Goal: Complete application form

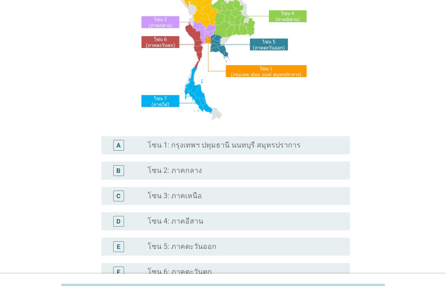
scroll to position [136, 0]
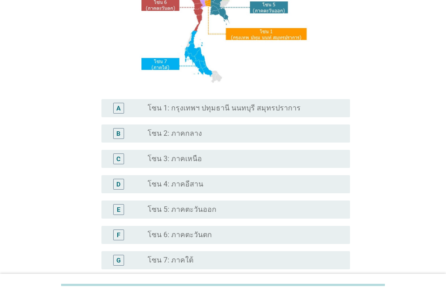
click at [204, 237] on label "โซน 6: ภาคตะวันตก" at bounding box center [180, 235] width 64 height 9
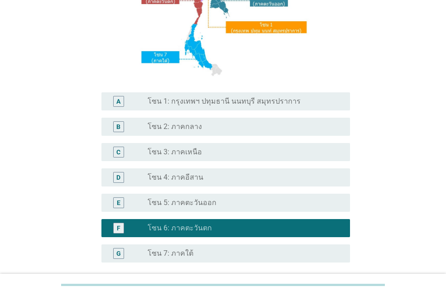
scroll to position [226, 0]
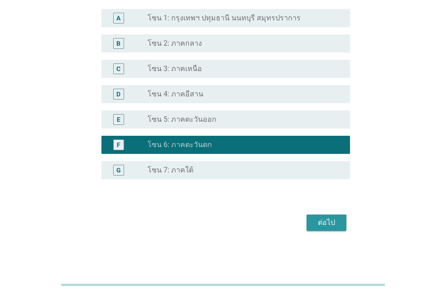
click at [326, 227] on div "ต่อไป" at bounding box center [326, 222] width 25 height 11
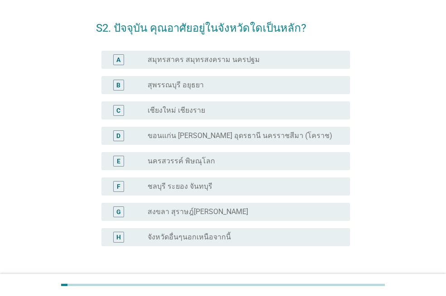
scroll to position [45, 0]
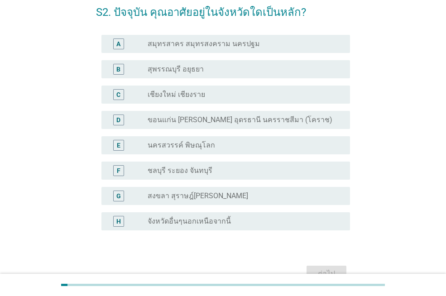
click at [231, 222] on div "radio_button_unchecked จังหวัดอื่นๆนอกเหนือจากนี้" at bounding box center [242, 221] width 188 height 9
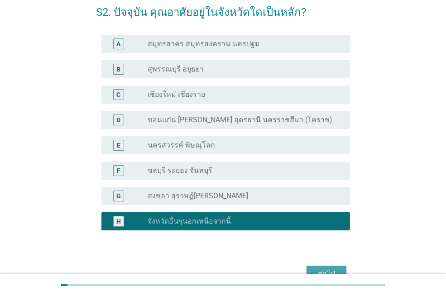
click at [317, 270] on div "ต่อไป" at bounding box center [326, 274] width 25 height 11
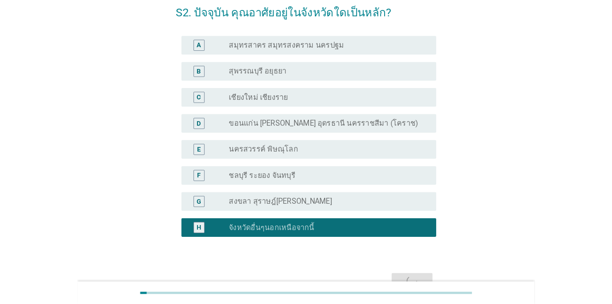
scroll to position [0, 0]
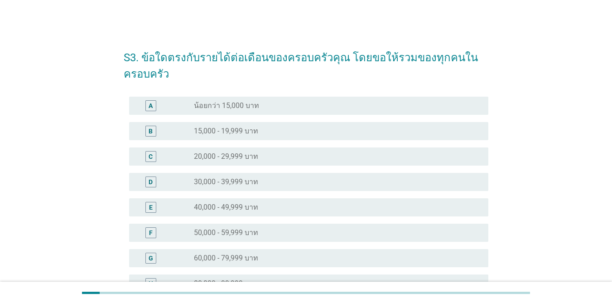
click at [193, 185] on div "D" at bounding box center [165, 181] width 58 height 11
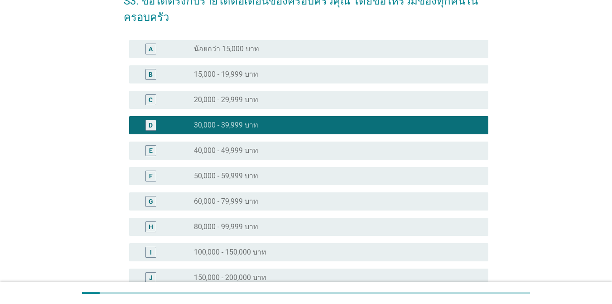
scroll to position [181, 0]
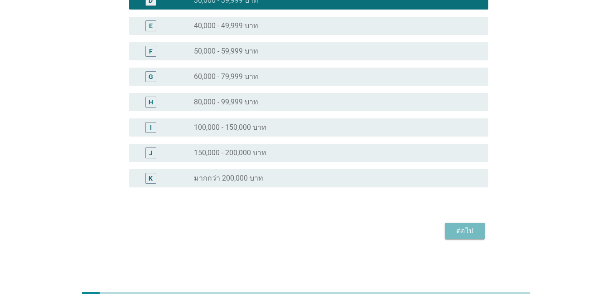
drag, startPoint x: 469, startPoint y: 231, endPoint x: 454, endPoint y: 231, distance: 15.4
click at [446, 231] on div "ต่อไป" at bounding box center [464, 230] width 25 height 11
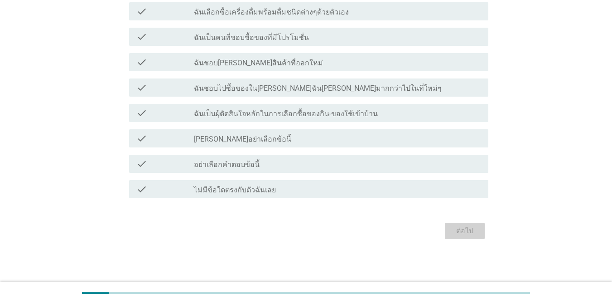
scroll to position [0, 0]
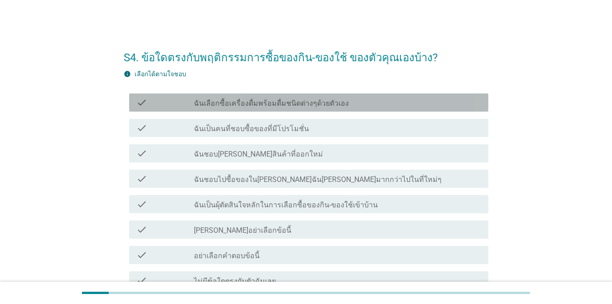
click at [210, 106] on label "ฉันเลือกซื้อเครื่องดื่มพร้อมดื่มชนิดต่างๆด้วยตัวเอง" at bounding box center [271, 103] width 155 height 9
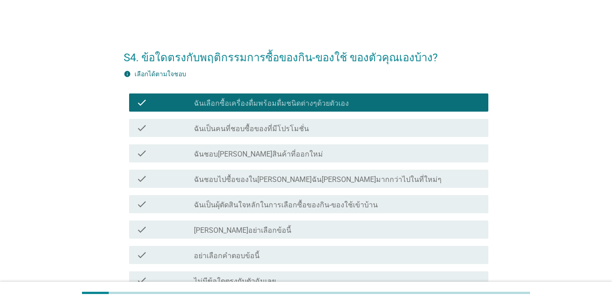
drag, startPoint x: 164, startPoint y: 136, endPoint x: 351, endPoint y: 148, distance: 187.5
click at [351, 148] on div "check check_box_outline_blank ฉันชอบ[PERSON_NAME]สินค้าที่ออกใหม่" at bounding box center [308, 153] width 359 height 18
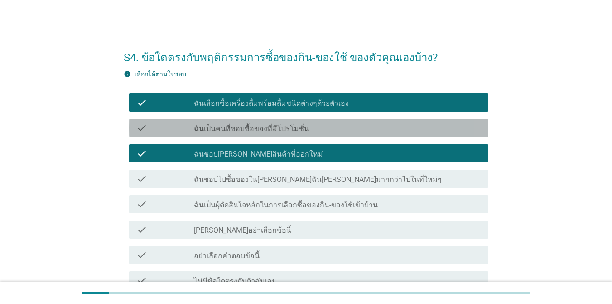
drag, startPoint x: 295, startPoint y: 126, endPoint x: 224, endPoint y: 127, distance: 71.6
click at [224, 127] on label "ฉันเป็นคนที่ชอบซื้อของที่มีโปรโมชั่น" at bounding box center [251, 128] width 115 height 9
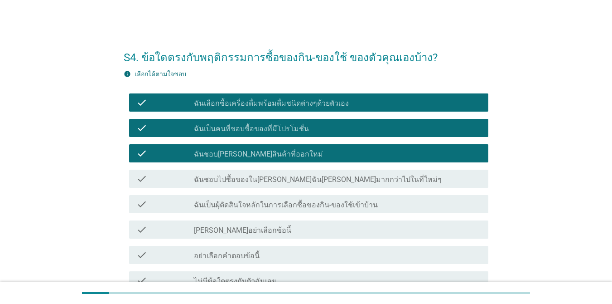
drag, startPoint x: 239, startPoint y: 152, endPoint x: 518, endPoint y: 196, distance: 282.1
click at [446, 196] on div "S4. ข้อใดตรงกับพฤติกรรมการซื้อของกิน-ของใช้ ของตัวคุณเองบ้าง? info เลือกได้ตามใ…" at bounding box center [306, 186] width 569 height 307
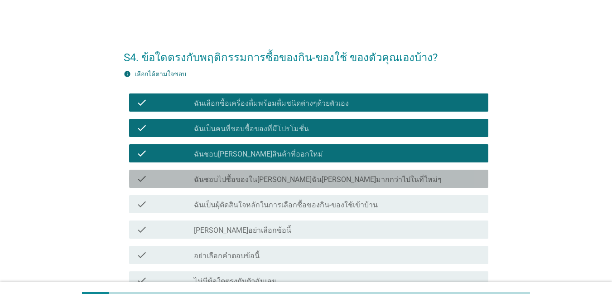
click at [324, 180] on label "ฉันชอบไปซื้อของใน[PERSON_NAME]ฉัน[PERSON_NAME]มากกว่าไปในที่ใหม่ๆ" at bounding box center [318, 179] width 248 height 9
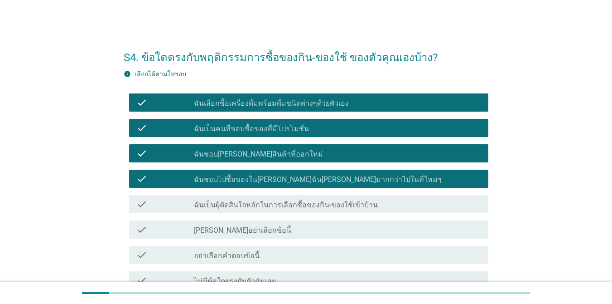
click at [314, 158] on div "check_box_outline_blank ฉันชอบ[PERSON_NAME]สินค้าที่ออกใหม่" at bounding box center [337, 153] width 287 height 11
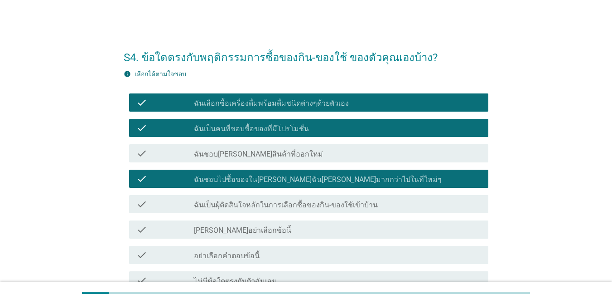
click at [315, 205] on label "ฉันเป็นผุ้ตัดสินใจหลักในการเลือกซื้อของกิน-ของใช้เข้าบ้าน" at bounding box center [286, 204] width 184 height 9
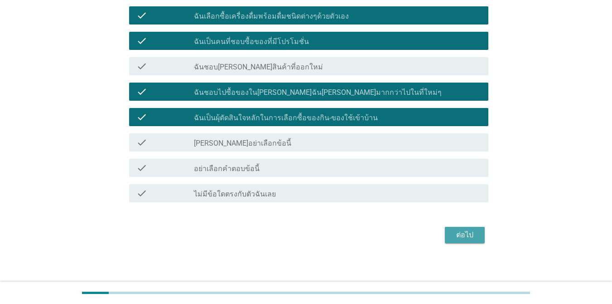
scroll to position [91, 0]
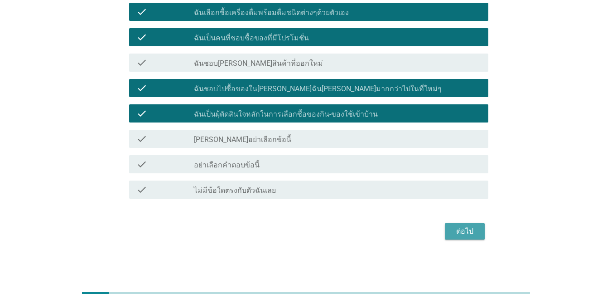
click at [446, 231] on div "ต่อไป" at bounding box center [464, 231] width 25 height 11
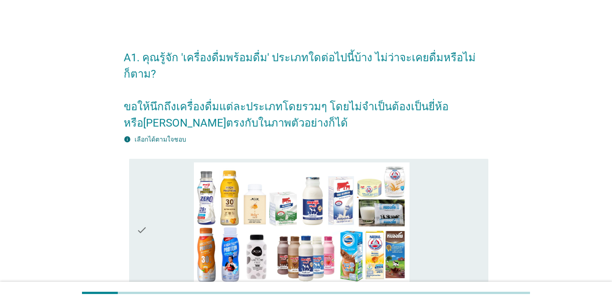
scroll to position [45, 0]
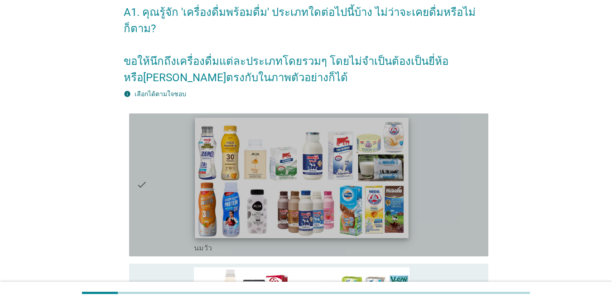
click at [253, 197] on img at bounding box center [302, 177] width 214 height 120
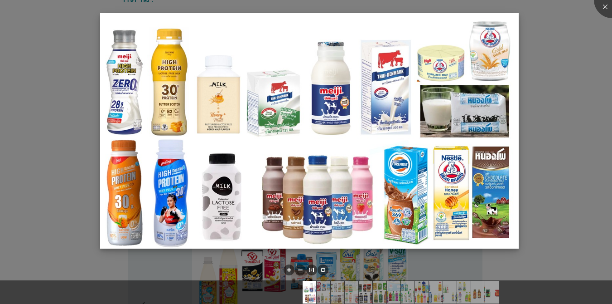
scroll to position [91, 0]
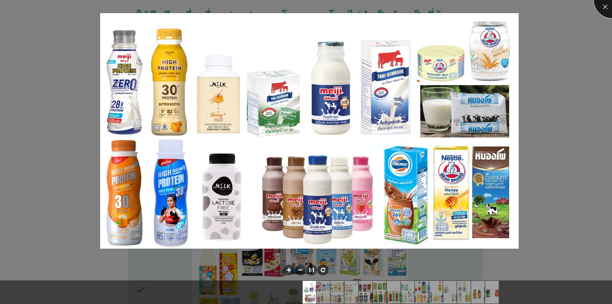
click at [446, 5] on div at bounding box center [612, 0] width 36 height 36
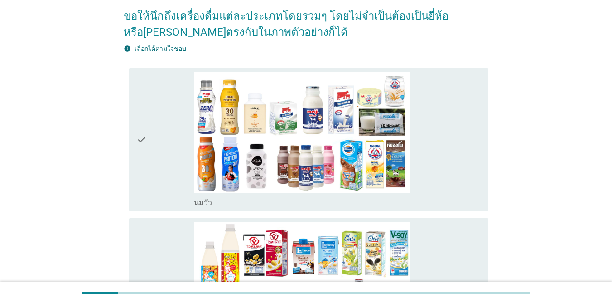
click at [162, 143] on div "check" at bounding box center [165, 139] width 58 height 135
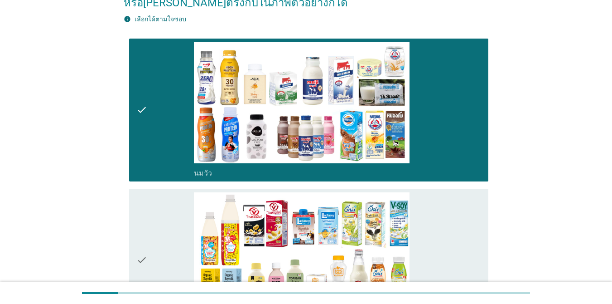
scroll to position [136, 0]
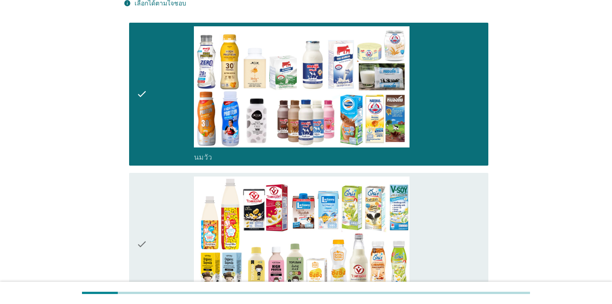
click at [159, 227] on div "check" at bounding box center [165, 243] width 58 height 135
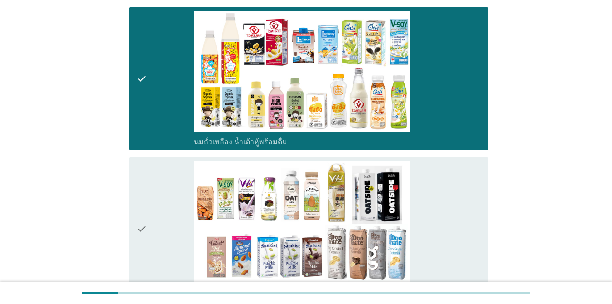
scroll to position [317, 0]
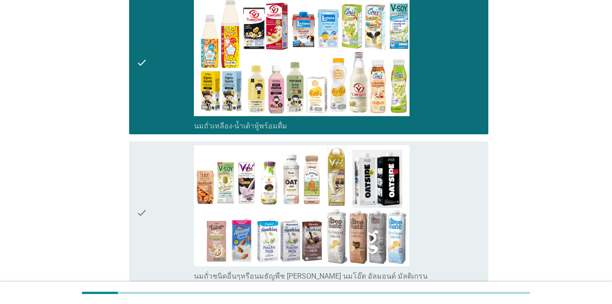
click at [159, 216] on div "check" at bounding box center [165, 212] width 58 height 135
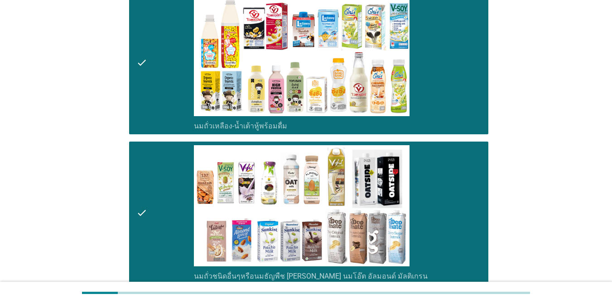
click at [159, 216] on div "check" at bounding box center [165, 212] width 58 height 135
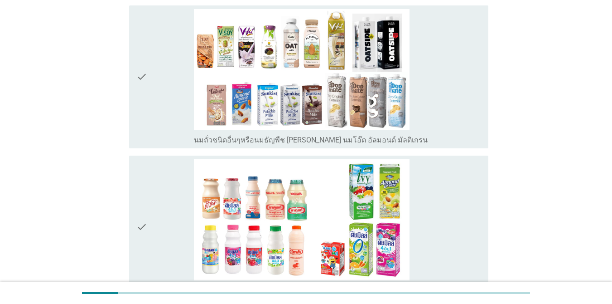
click at [154, 212] on div "check" at bounding box center [165, 226] width 58 height 135
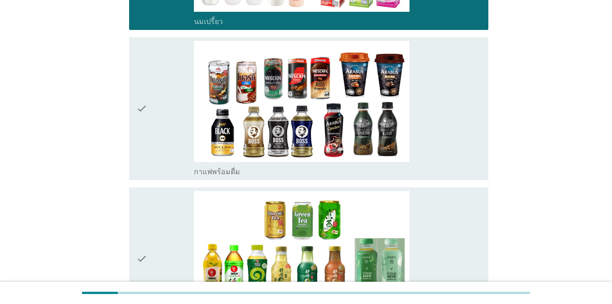
scroll to position [725, 0]
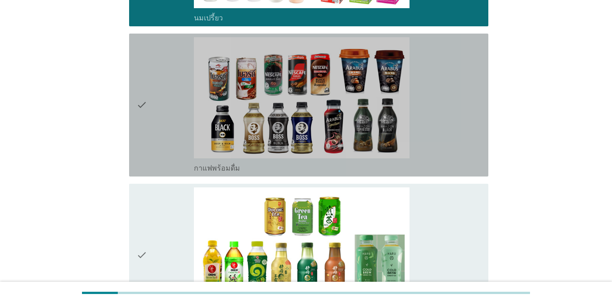
click at [159, 133] on div "check" at bounding box center [165, 104] width 58 height 135
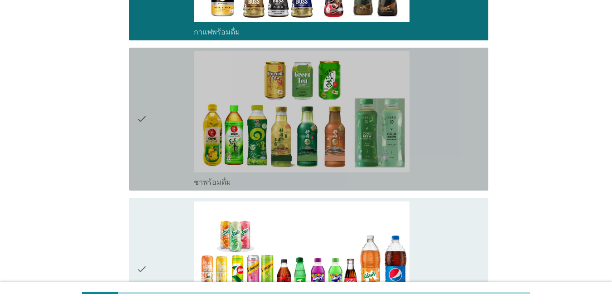
click at [168, 140] on div "check" at bounding box center [165, 118] width 58 height 135
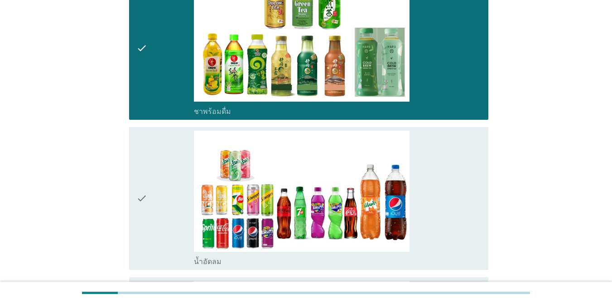
scroll to position [997, 0]
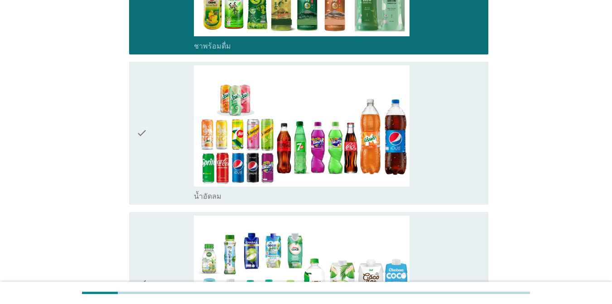
click at [175, 157] on div "check" at bounding box center [165, 132] width 58 height 135
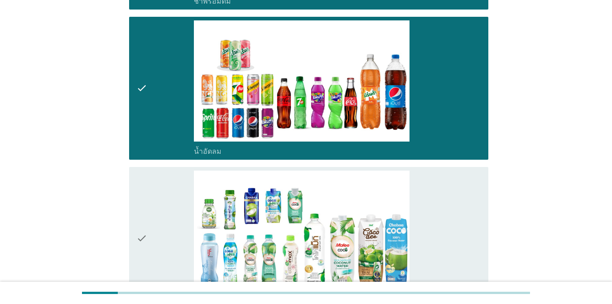
scroll to position [1133, 0]
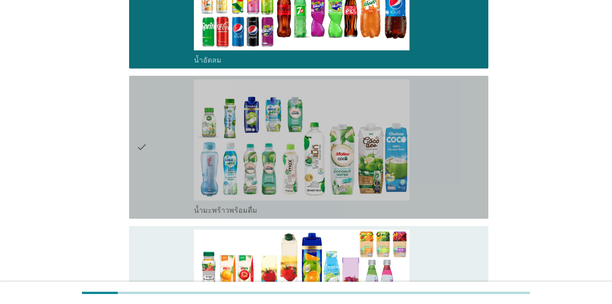
click at [174, 162] on div "check" at bounding box center [165, 146] width 58 height 135
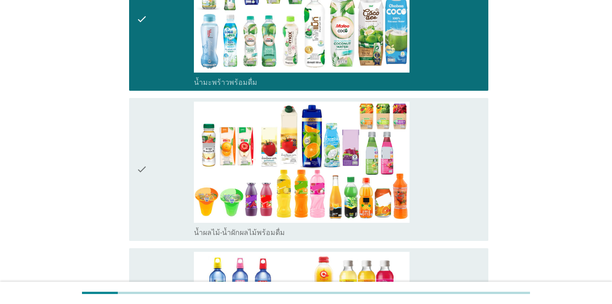
scroll to position [1269, 0]
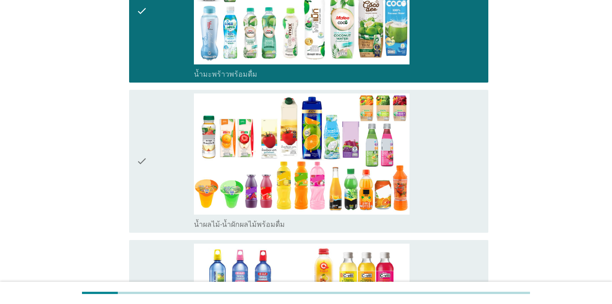
click at [172, 178] on div "check" at bounding box center [165, 160] width 58 height 135
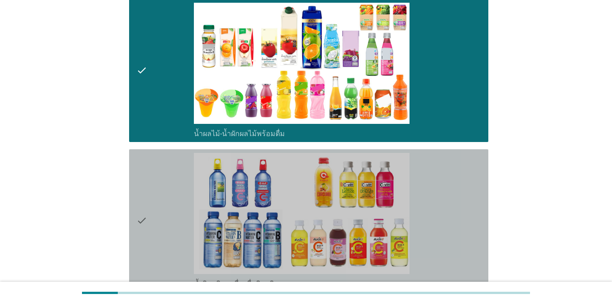
click at [172, 175] on div "check" at bounding box center [165, 220] width 58 height 135
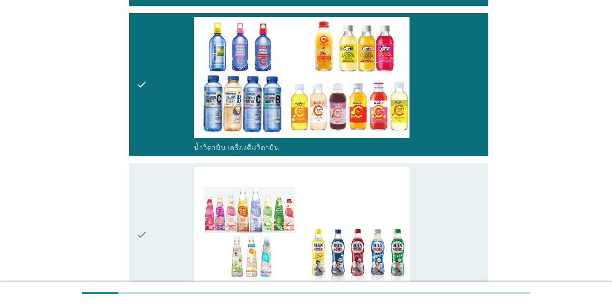
scroll to position [1540, 0]
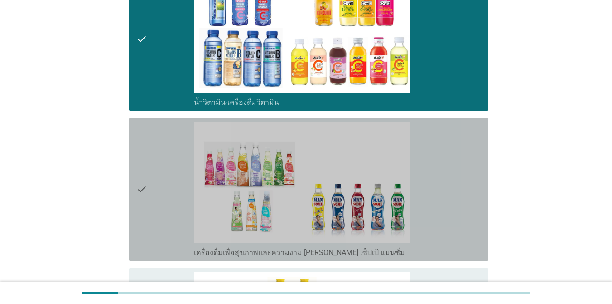
click at [169, 212] on div "check" at bounding box center [165, 188] width 58 height 135
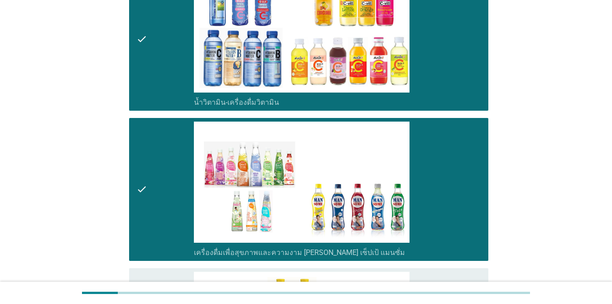
scroll to position [1676, 0]
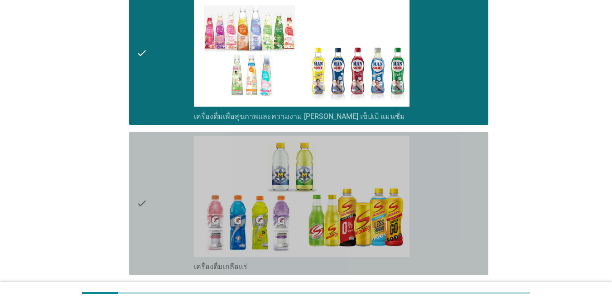
click at [169, 212] on div "check" at bounding box center [165, 202] width 58 height 135
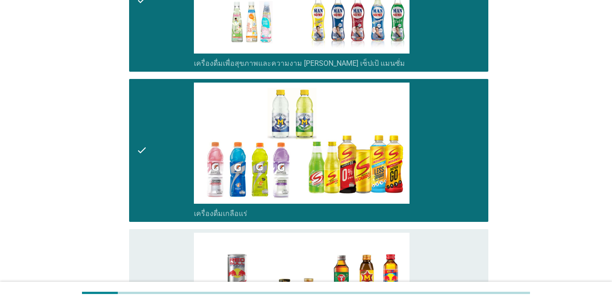
scroll to position [1858, 0]
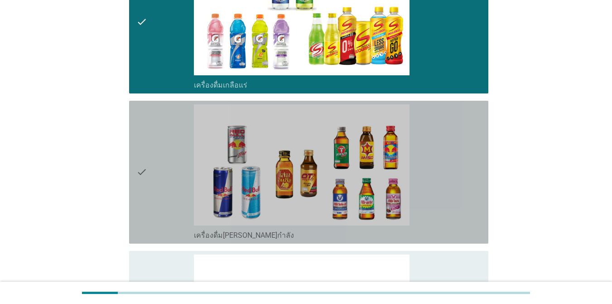
click at [169, 208] on div "check" at bounding box center [165, 171] width 58 height 135
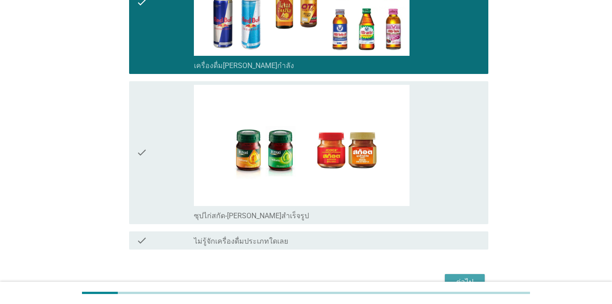
scroll to position [2039, 0]
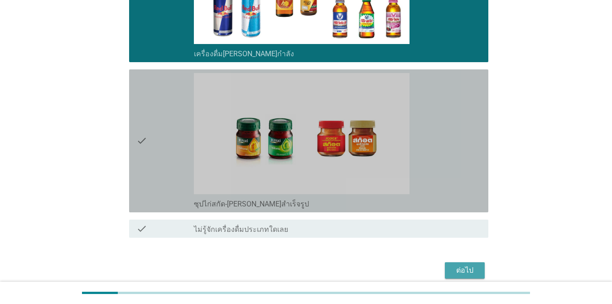
click at [163, 160] on div "check" at bounding box center [165, 140] width 58 height 135
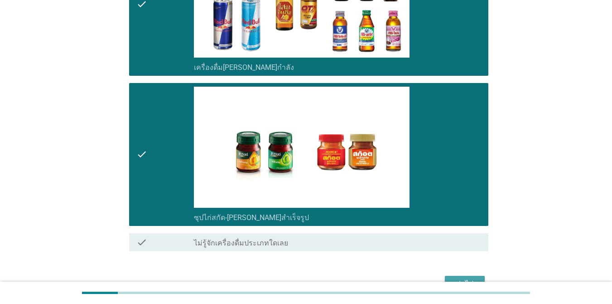
scroll to position [2062, 0]
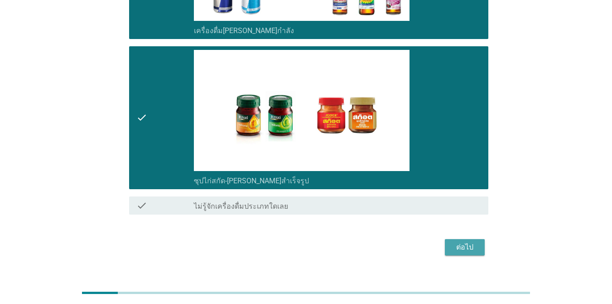
click at [446, 241] on div "ต่อไป" at bounding box center [464, 246] width 25 height 11
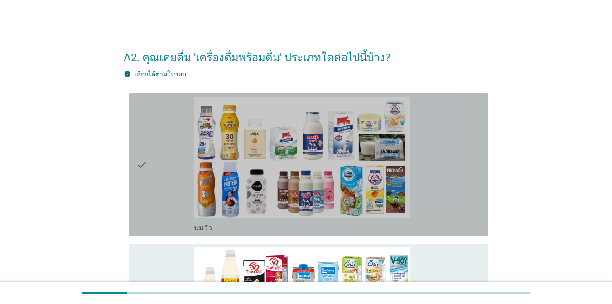
click at [159, 144] on div "check" at bounding box center [165, 164] width 58 height 135
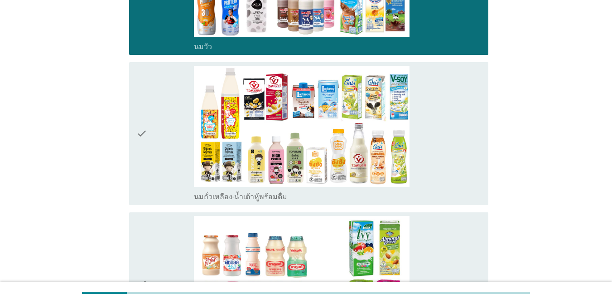
click at [156, 154] on div "check" at bounding box center [165, 133] width 58 height 135
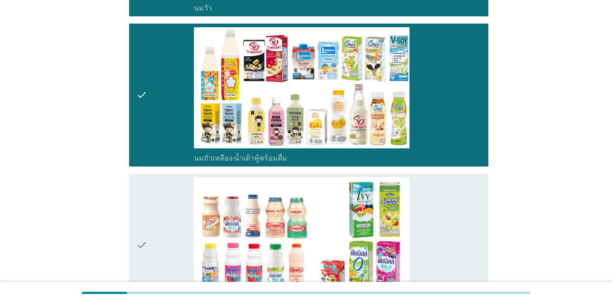
scroll to position [272, 0]
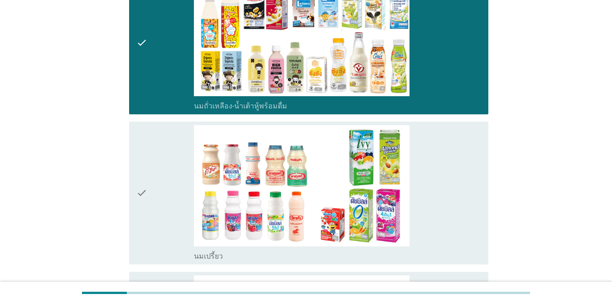
click at [158, 166] on div "check" at bounding box center [165, 192] width 58 height 135
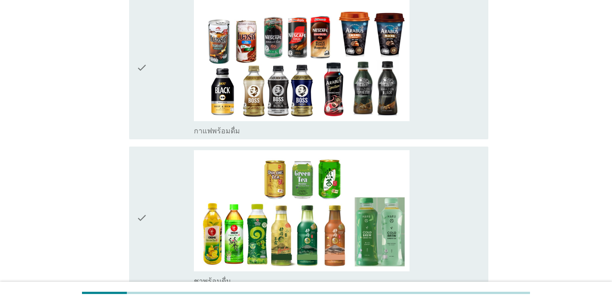
scroll to position [589, 0]
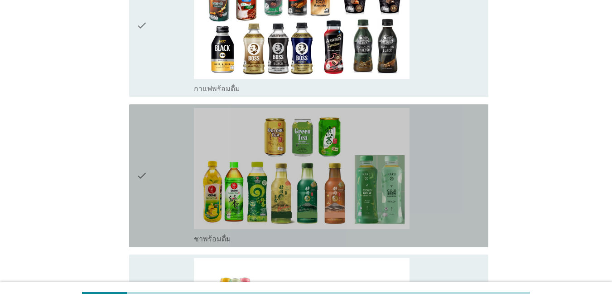
click at [162, 165] on div "check" at bounding box center [165, 175] width 58 height 135
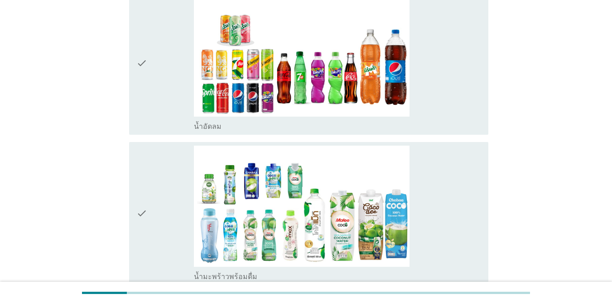
scroll to position [861, 0]
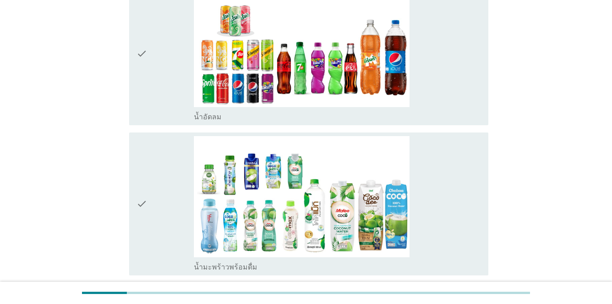
click at [155, 82] on div "check" at bounding box center [165, 53] width 58 height 135
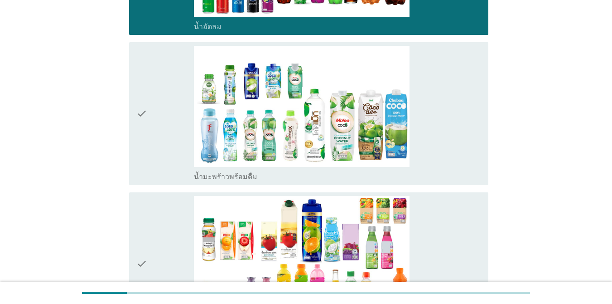
scroll to position [951, 0]
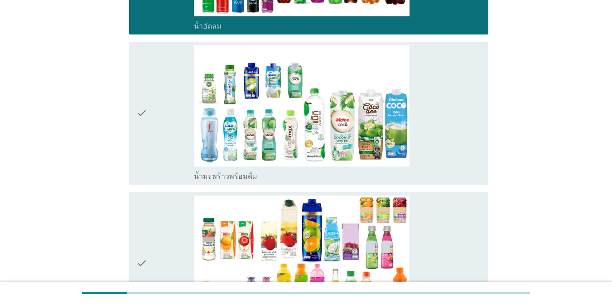
click at [164, 133] on div "check" at bounding box center [165, 112] width 58 height 135
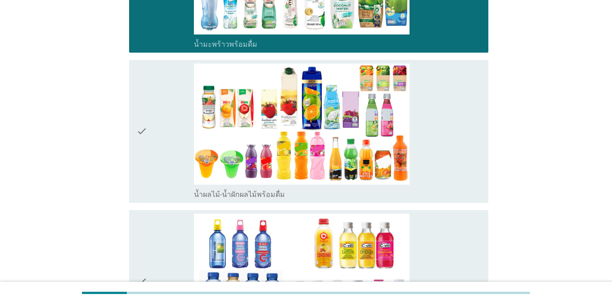
scroll to position [1087, 0]
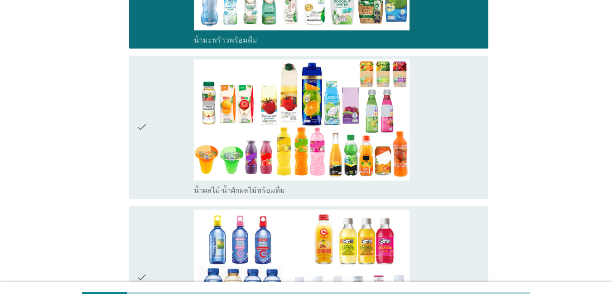
click at [164, 133] on div "check" at bounding box center [165, 126] width 58 height 135
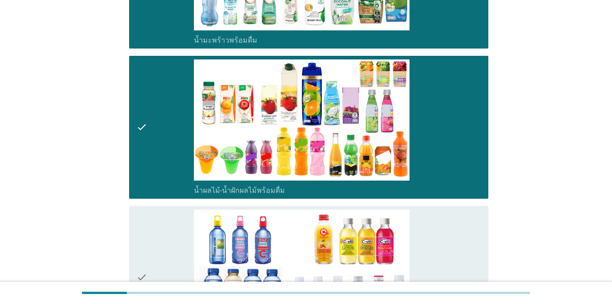
scroll to position [1223, 0]
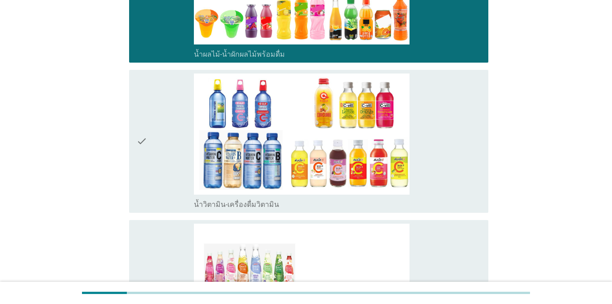
click at [164, 133] on div "check" at bounding box center [165, 140] width 58 height 135
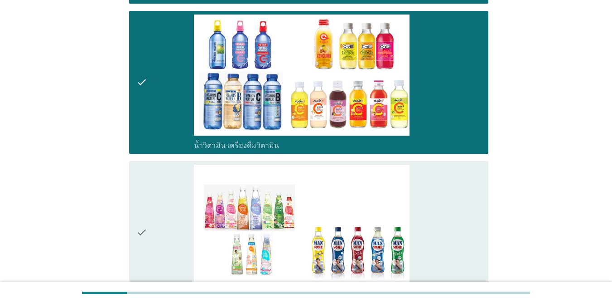
scroll to position [1359, 0]
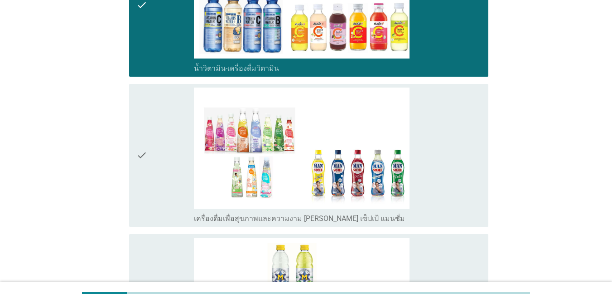
click at [164, 141] on div "check" at bounding box center [165, 154] width 58 height 135
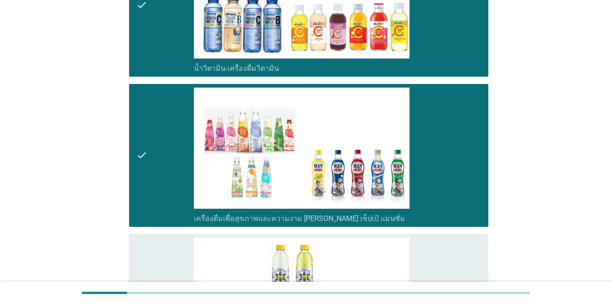
scroll to position [1540, 0]
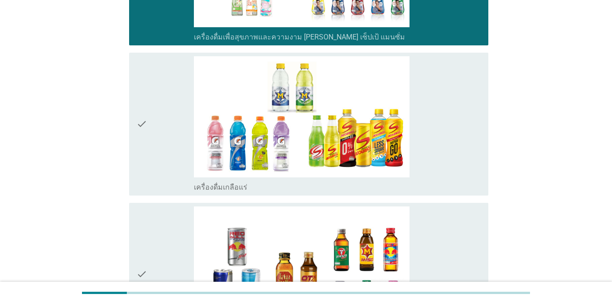
click at [166, 139] on div "check" at bounding box center [165, 123] width 58 height 135
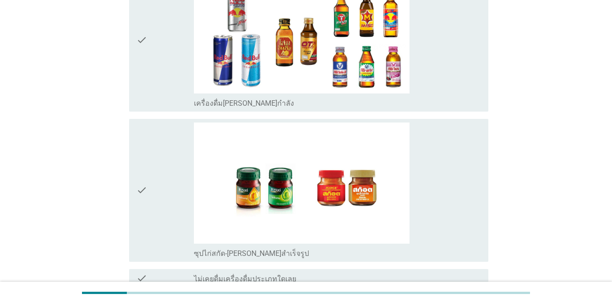
scroll to position [1863, 0]
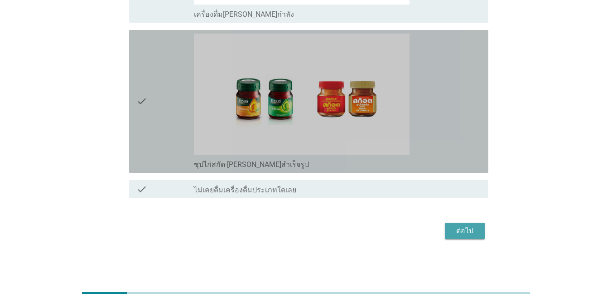
click at [161, 123] on div "check" at bounding box center [165, 101] width 58 height 135
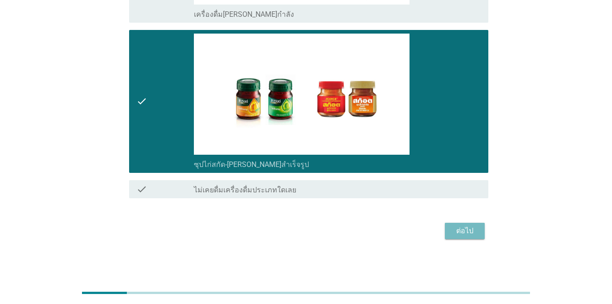
click at [446, 236] on button "ต่อไป" at bounding box center [465, 230] width 40 height 16
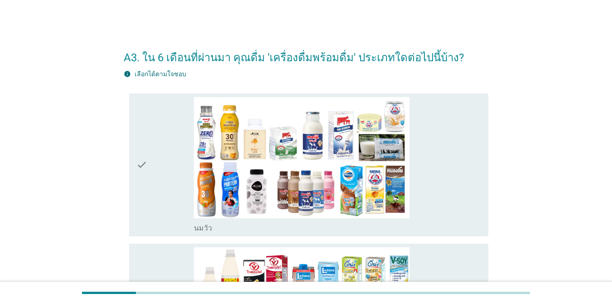
click at [167, 157] on div "check" at bounding box center [165, 164] width 58 height 135
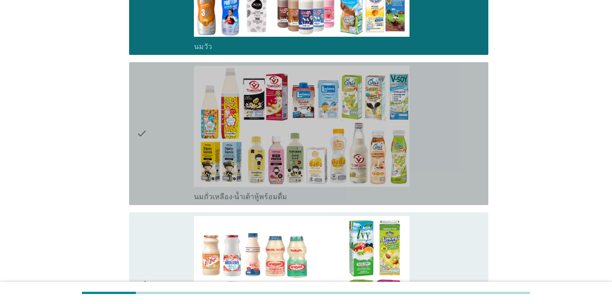
click at [168, 157] on div "check" at bounding box center [165, 133] width 58 height 135
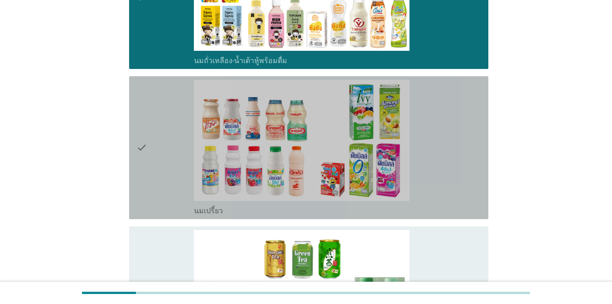
click at [169, 154] on div "check" at bounding box center [165, 147] width 58 height 135
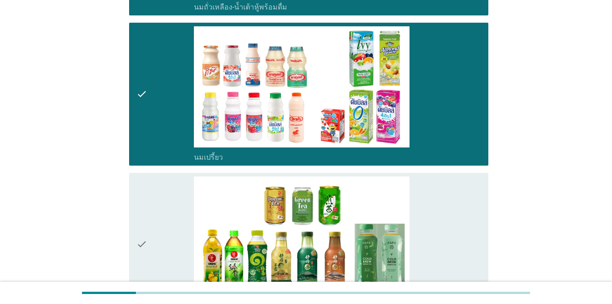
scroll to position [453, 0]
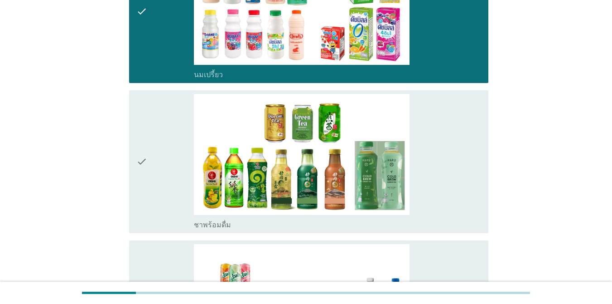
click at [165, 170] on div "check" at bounding box center [165, 161] width 58 height 135
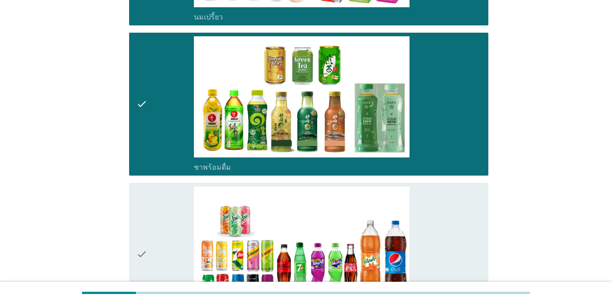
scroll to position [589, 0]
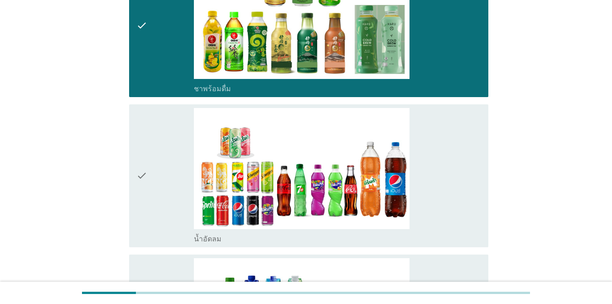
click at [168, 170] on div "check" at bounding box center [165, 175] width 58 height 135
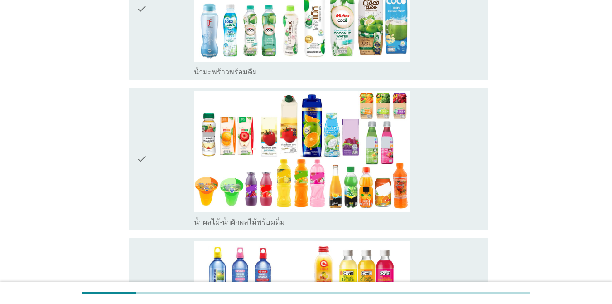
scroll to position [906, 0]
click at [146, 157] on icon "check" at bounding box center [141, 158] width 11 height 135
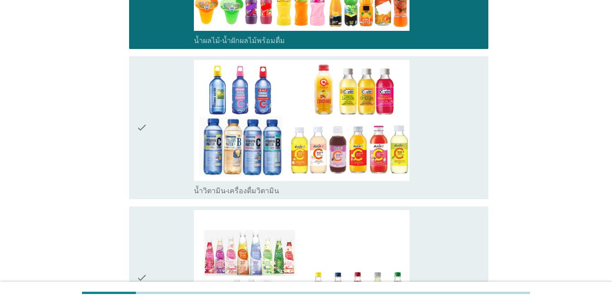
scroll to position [1087, 0]
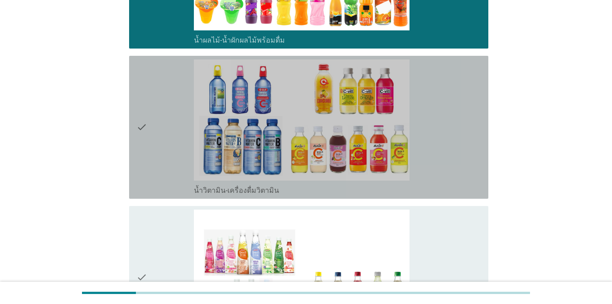
click at [148, 154] on div "check" at bounding box center [165, 126] width 58 height 135
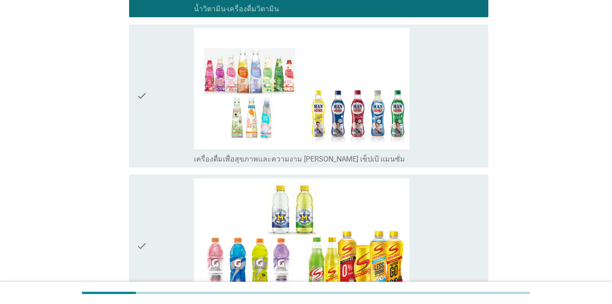
scroll to position [1359, 0]
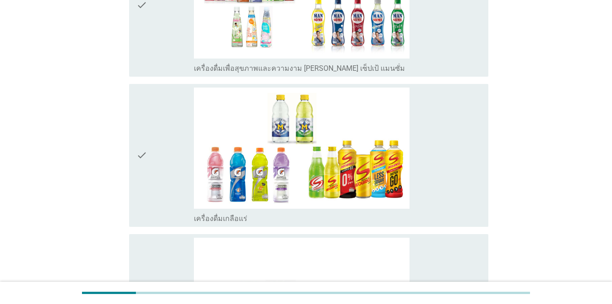
click at [149, 155] on div "check" at bounding box center [165, 154] width 58 height 135
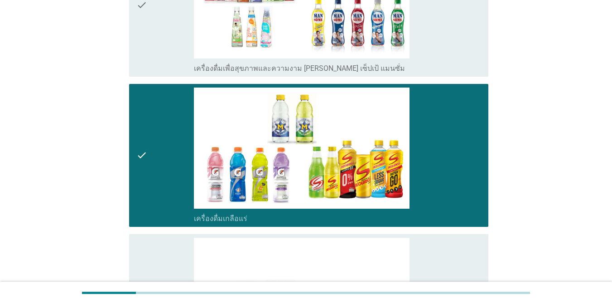
scroll to position [1563, 0]
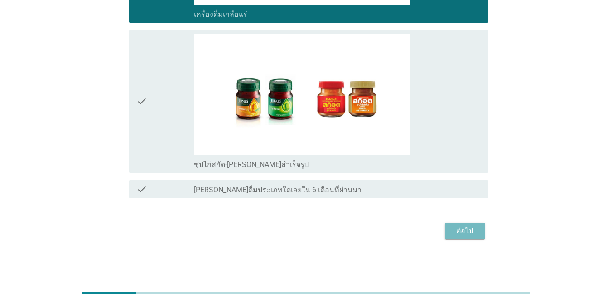
click at [446, 227] on div "ต่อไป" at bounding box center [464, 230] width 25 height 11
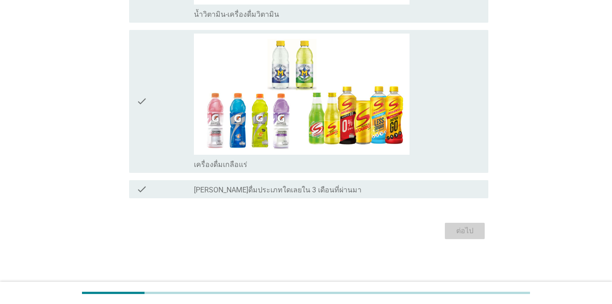
scroll to position [0, 0]
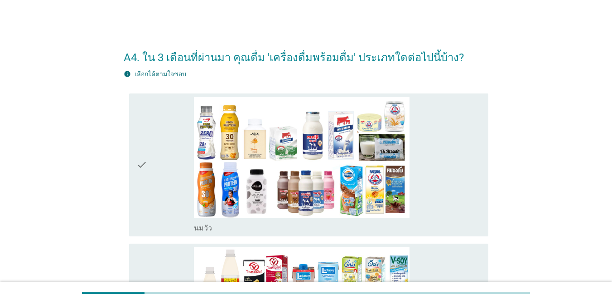
click at [173, 176] on div "check" at bounding box center [165, 164] width 58 height 135
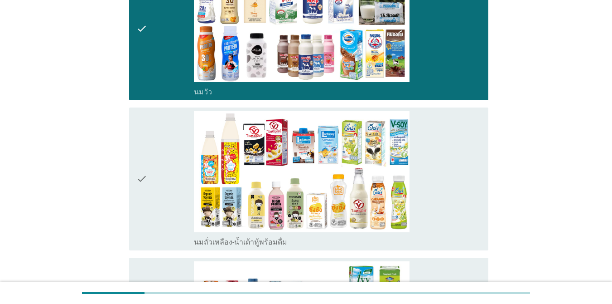
click at [160, 174] on div "check" at bounding box center [165, 178] width 58 height 135
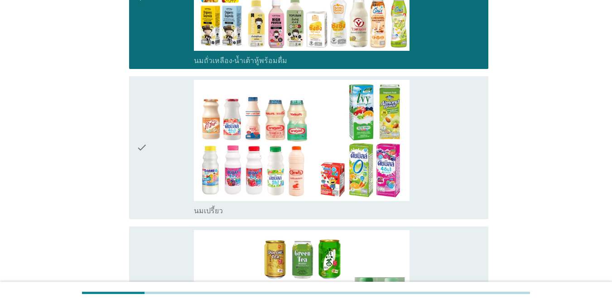
click at [161, 176] on div "check" at bounding box center [165, 147] width 58 height 135
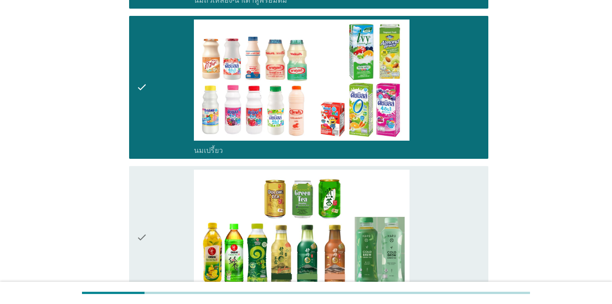
scroll to position [498, 0]
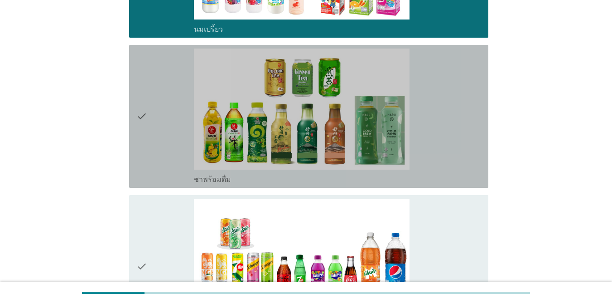
click at [161, 160] on div "check" at bounding box center [165, 115] width 58 height 135
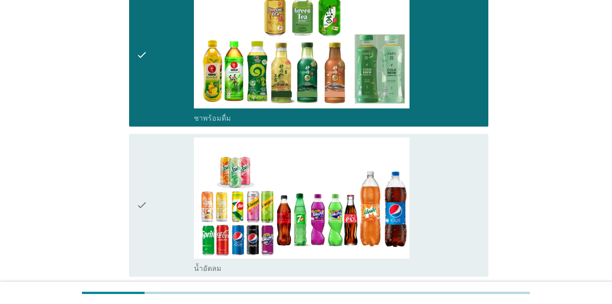
scroll to position [725, 0]
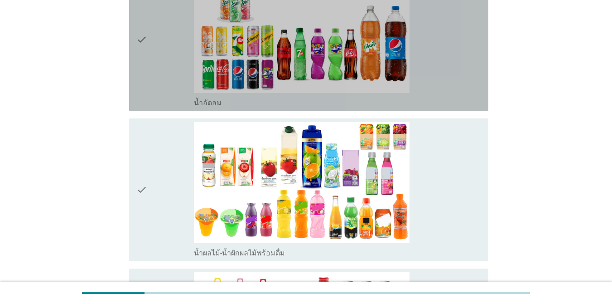
click at [179, 95] on div "check" at bounding box center [165, 39] width 58 height 135
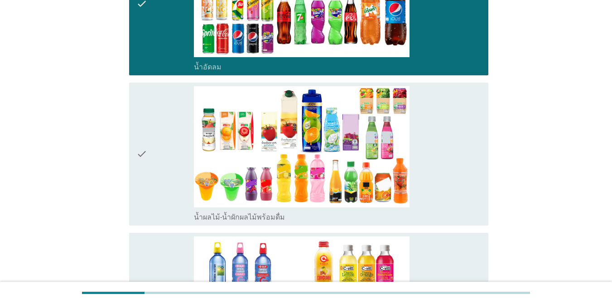
scroll to position [816, 0]
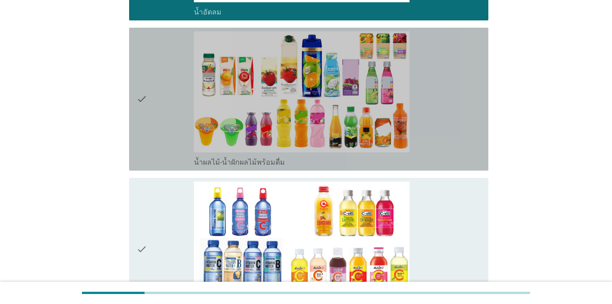
click at [159, 129] on div "check" at bounding box center [165, 98] width 58 height 135
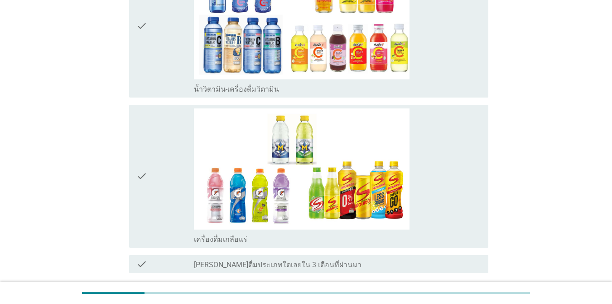
scroll to position [1087, 0]
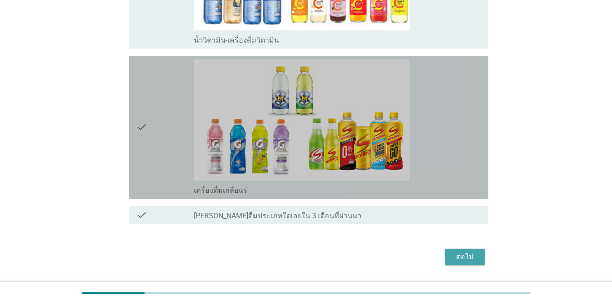
click at [157, 148] on div "check" at bounding box center [165, 126] width 58 height 135
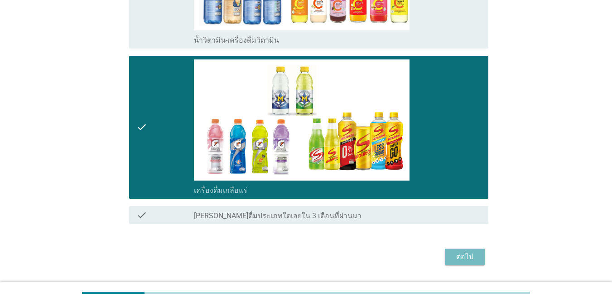
click at [446, 258] on div "ต่อไป" at bounding box center [464, 256] width 25 height 11
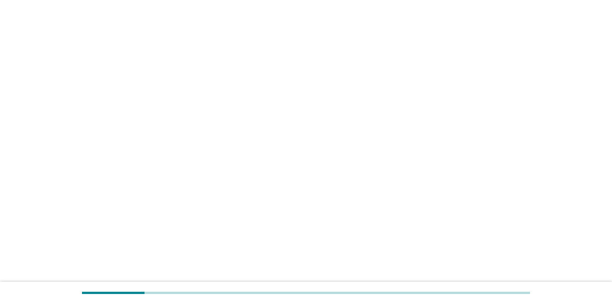
scroll to position [0, 0]
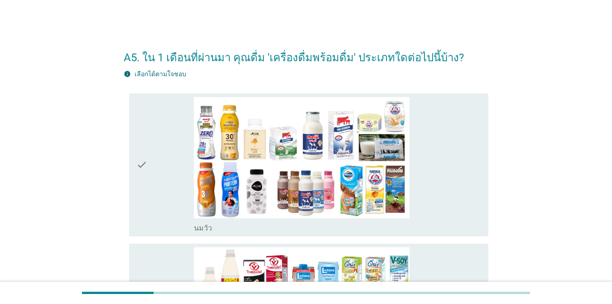
click at [169, 152] on div "check" at bounding box center [165, 164] width 58 height 135
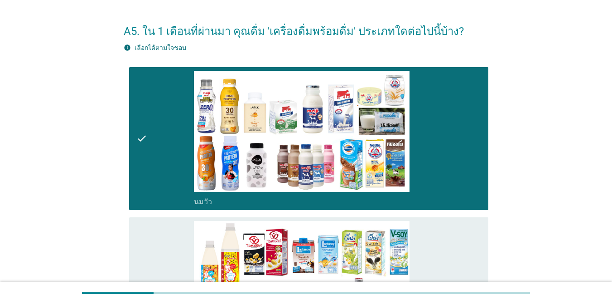
scroll to position [181, 0]
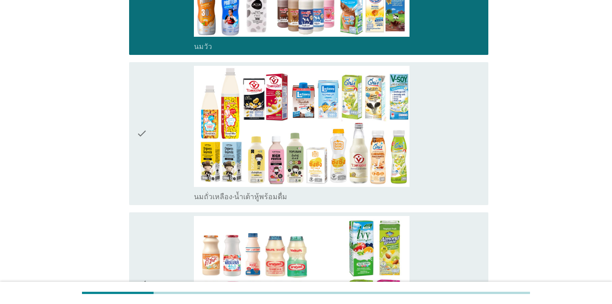
click at [164, 156] on div "check" at bounding box center [165, 133] width 58 height 135
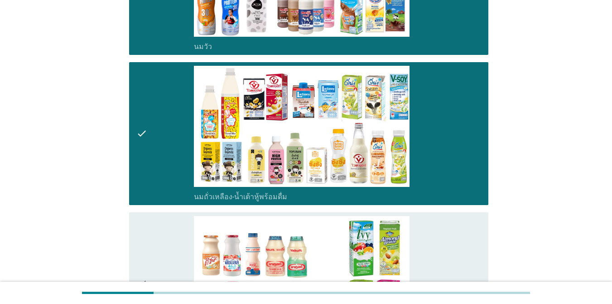
click at [159, 233] on div "check" at bounding box center [165, 283] width 58 height 135
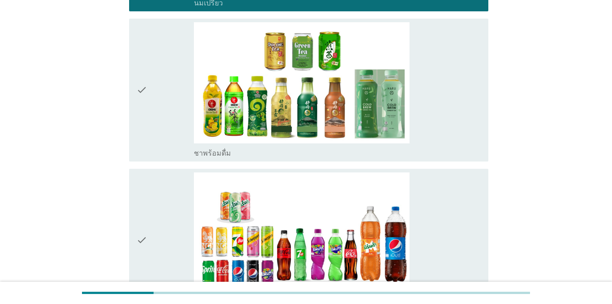
scroll to position [544, 0]
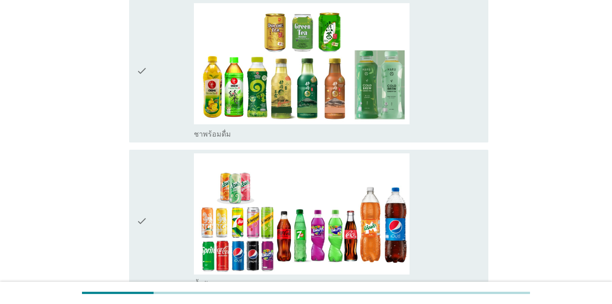
click at [157, 117] on div "check" at bounding box center [165, 70] width 58 height 135
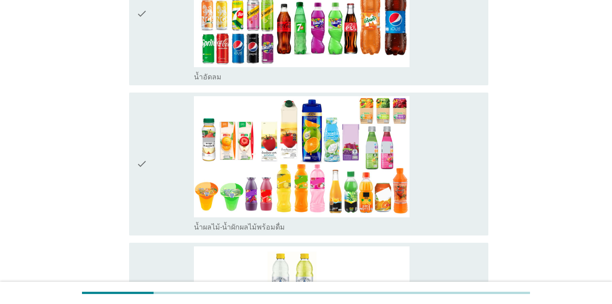
scroll to position [770, 0]
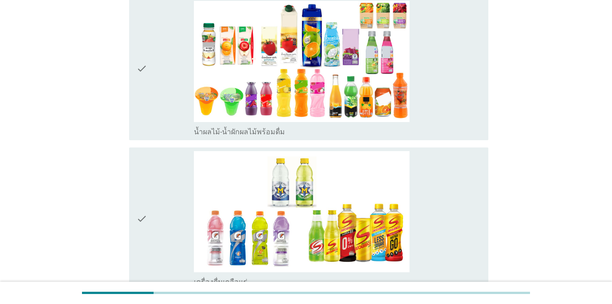
scroll to position [951, 0]
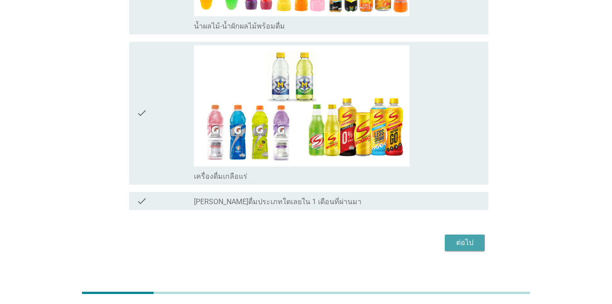
click at [446, 243] on div "ต่อไป" at bounding box center [464, 242] width 25 height 11
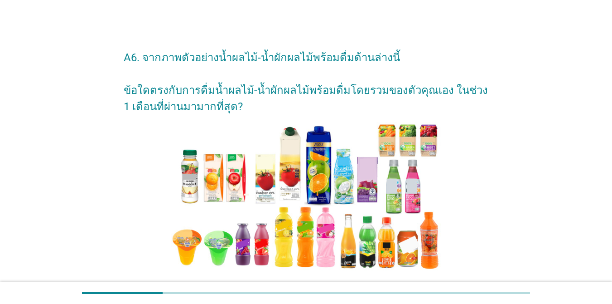
scroll to position [91, 0]
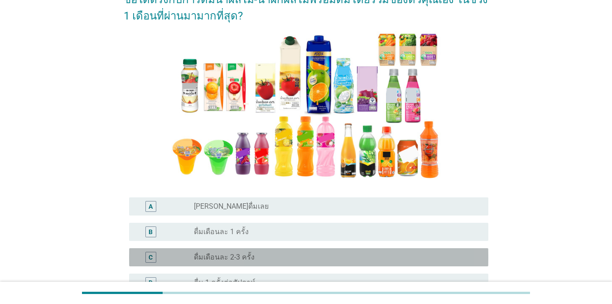
click at [258, 252] on div "radio_button_unchecked ดื่มเดือนละ 2-3 ครั้ง" at bounding box center [337, 256] width 287 height 11
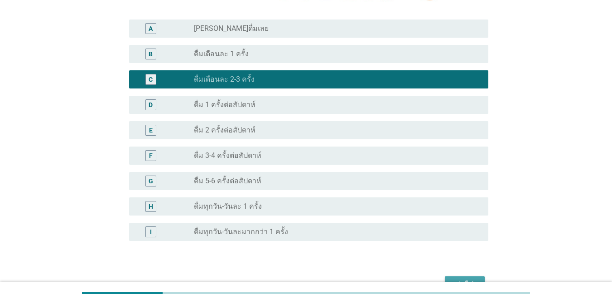
scroll to position [272, 0]
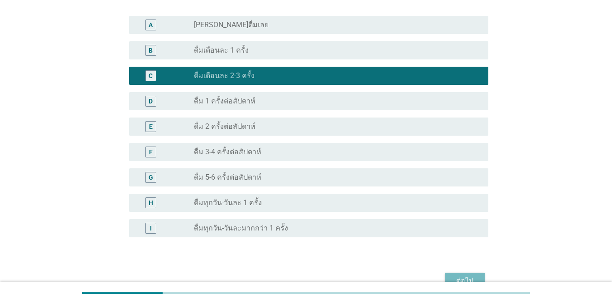
click at [446, 278] on button "ต่อไป" at bounding box center [465, 280] width 40 height 16
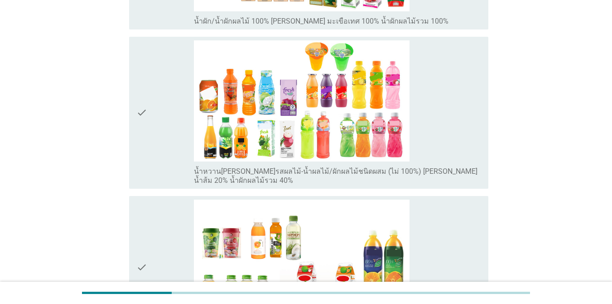
scroll to position [408, 0]
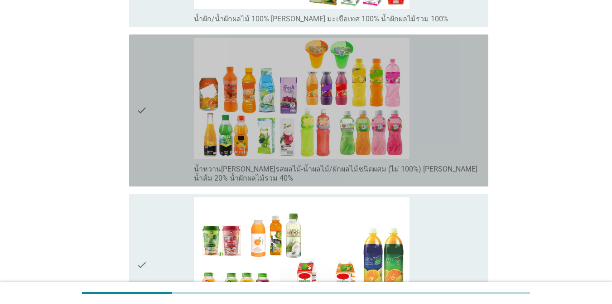
click at [155, 127] on div "check" at bounding box center [165, 110] width 58 height 145
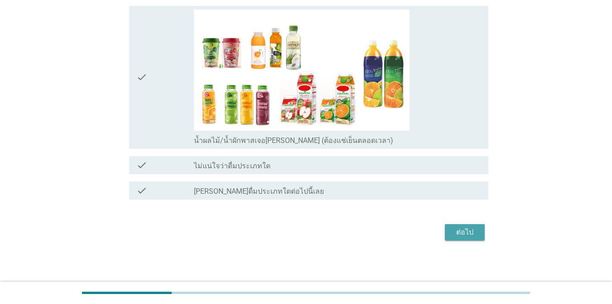
scroll to position [597, 0]
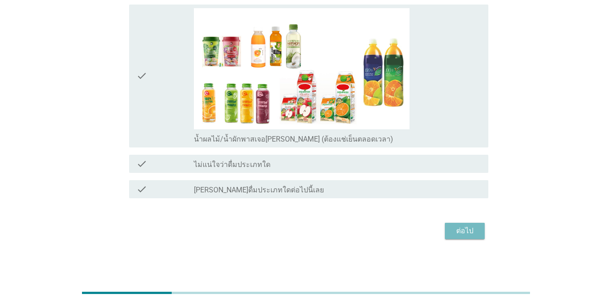
click at [446, 232] on div "ต่อไป" at bounding box center [464, 230] width 25 height 11
